Goal: Information Seeking & Learning: Learn about a topic

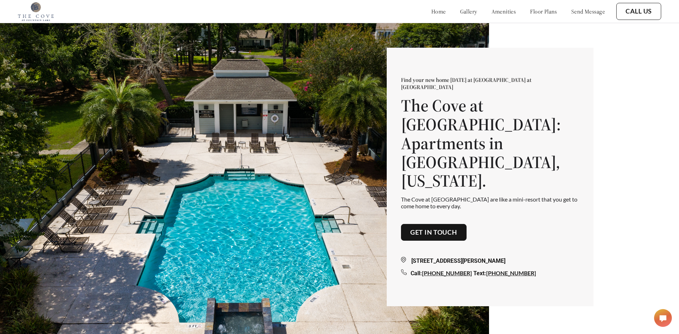
click at [536, 12] on link "floor plans" at bounding box center [543, 11] width 27 height 7
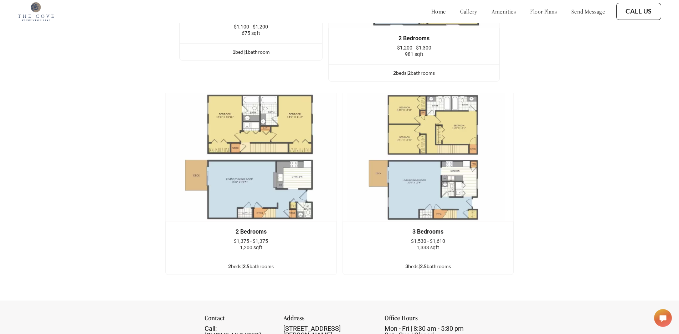
scroll to position [1045, 0]
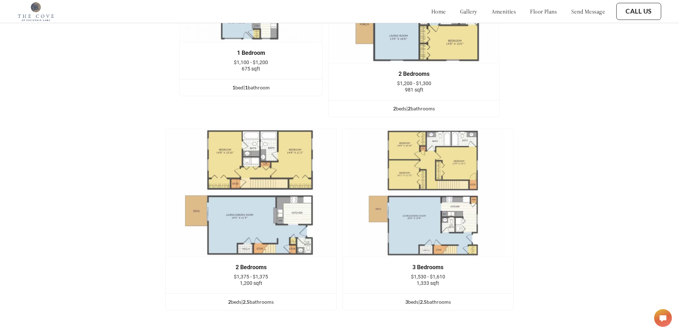
click at [55, 168] on div "Floor Plans 1 Bedroom $1,100 - $1,200 675 sqft 1 bed | 1 bathroom 2 Bedrooms $1…" at bounding box center [339, 112] width 679 height 448
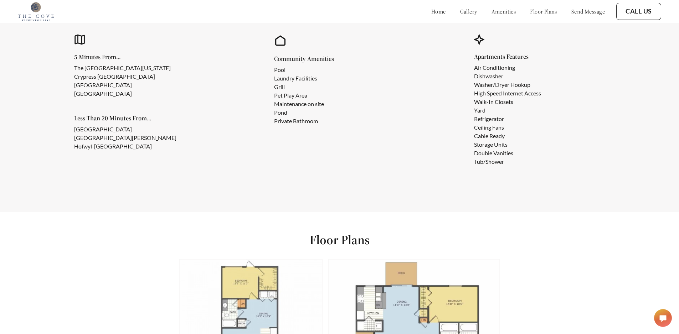
scroll to position [935, 0]
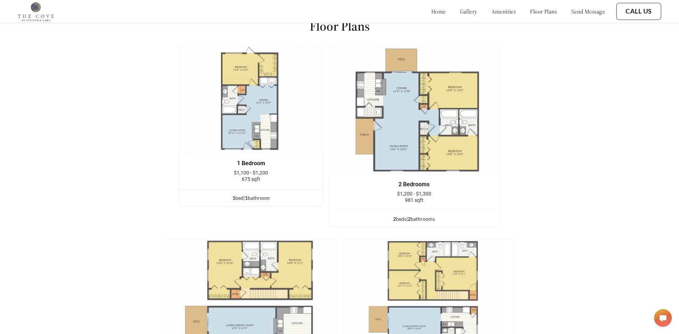
click at [431, 15] on link "home" at bounding box center [438, 11] width 15 height 7
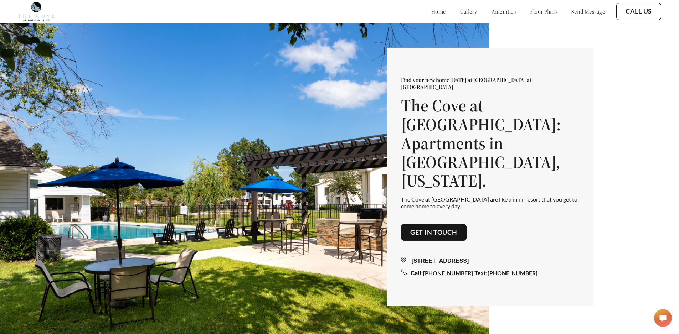
click at [528, 6] on div "home gallery amenities floor plans send message" at bounding box center [511, 11] width 188 height 19
click at [530, 10] on link "floor plans" at bounding box center [543, 11] width 27 height 7
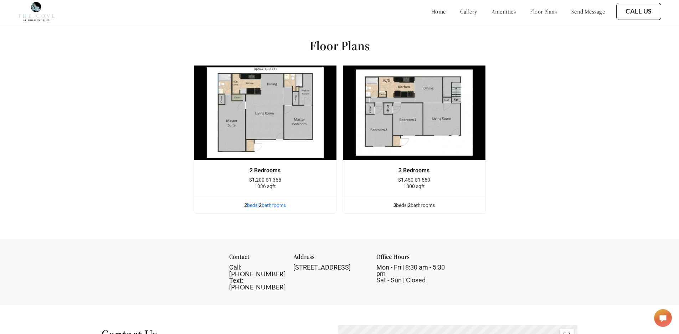
scroll to position [903, 0]
